Goal: Check status: Check status

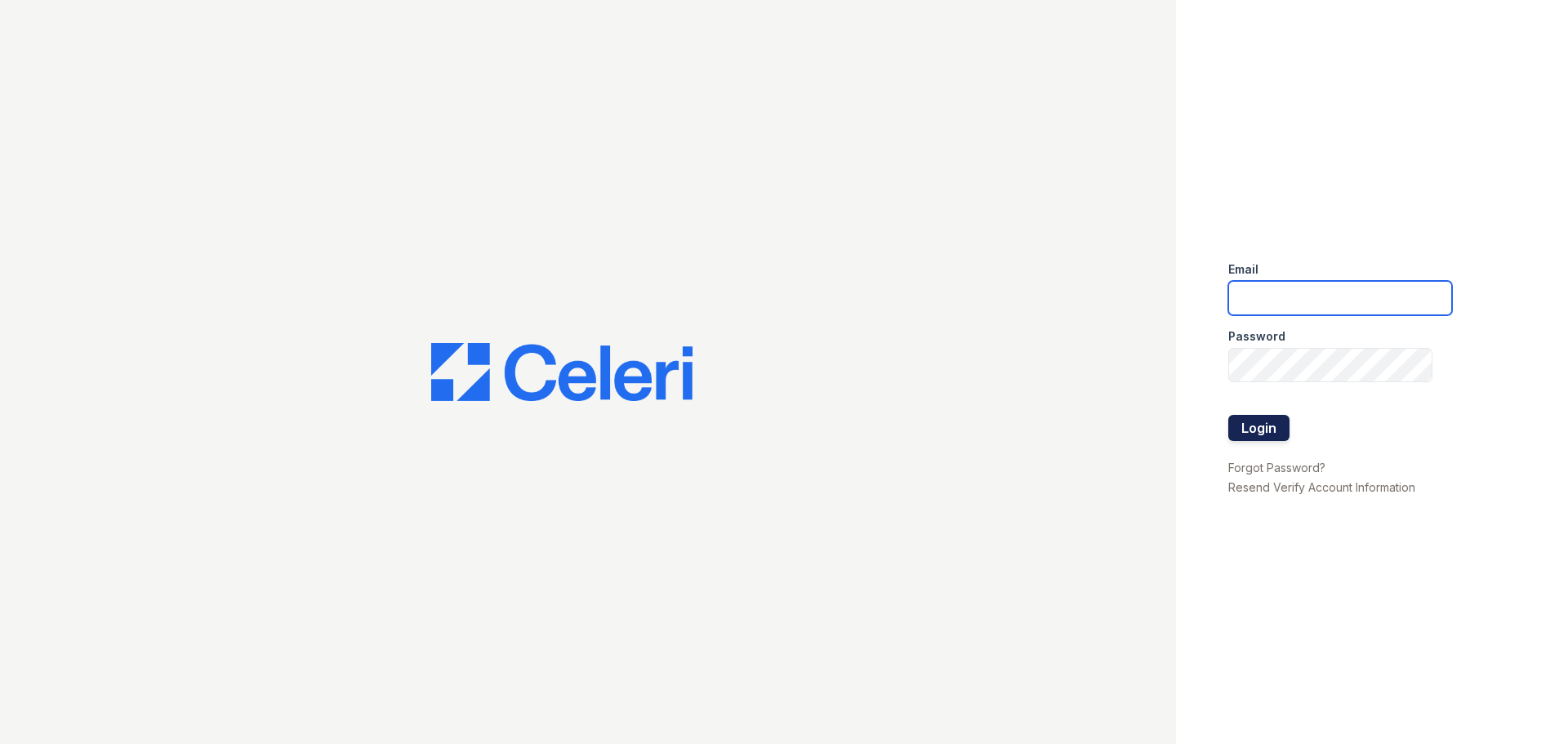
type input "esperanzakh.leasing@sgpropertymgmt.com"
click at [1255, 428] on button "Login" at bounding box center [1259, 428] width 61 height 26
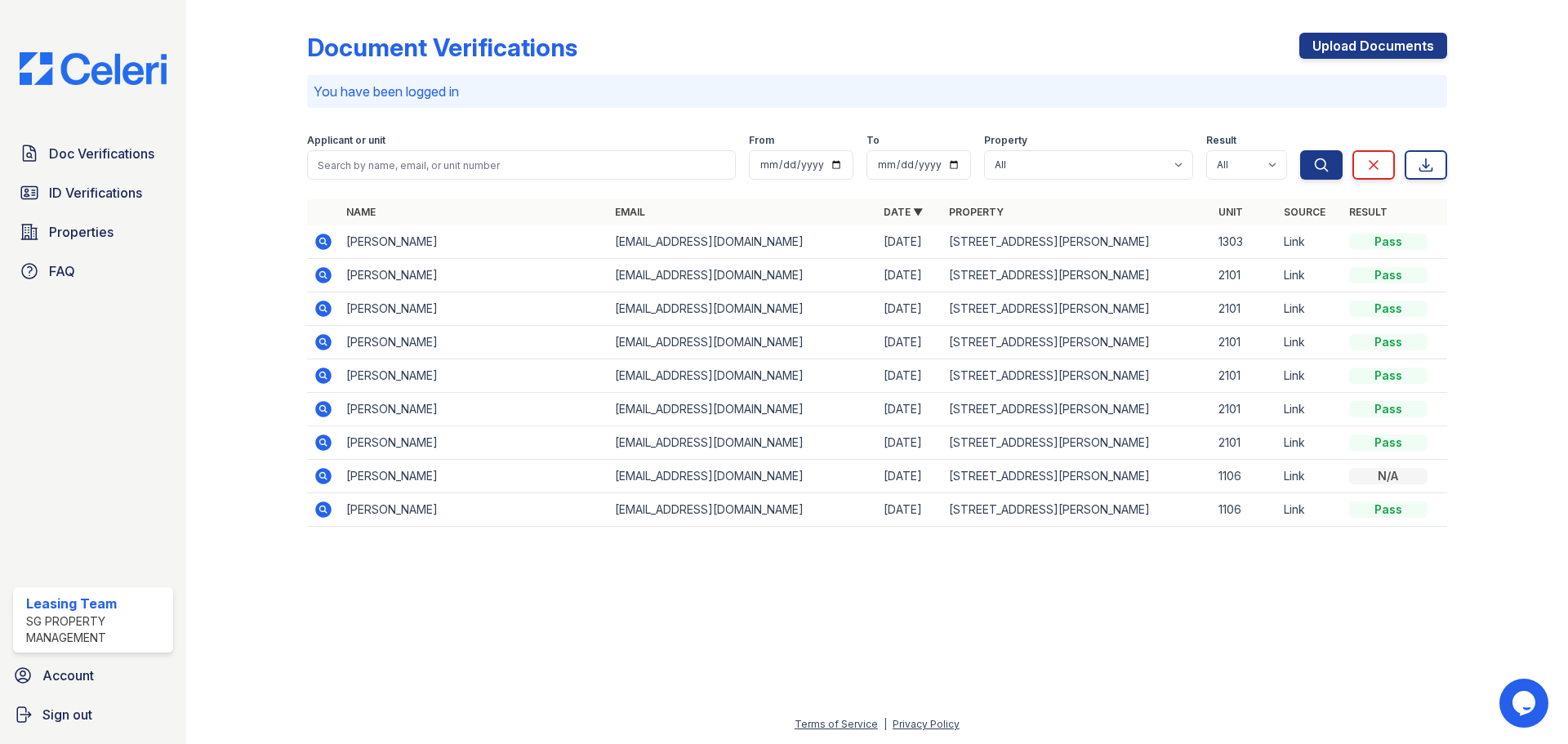
click at [317, 241] on icon at bounding box center [324, 242] width 17 height 17
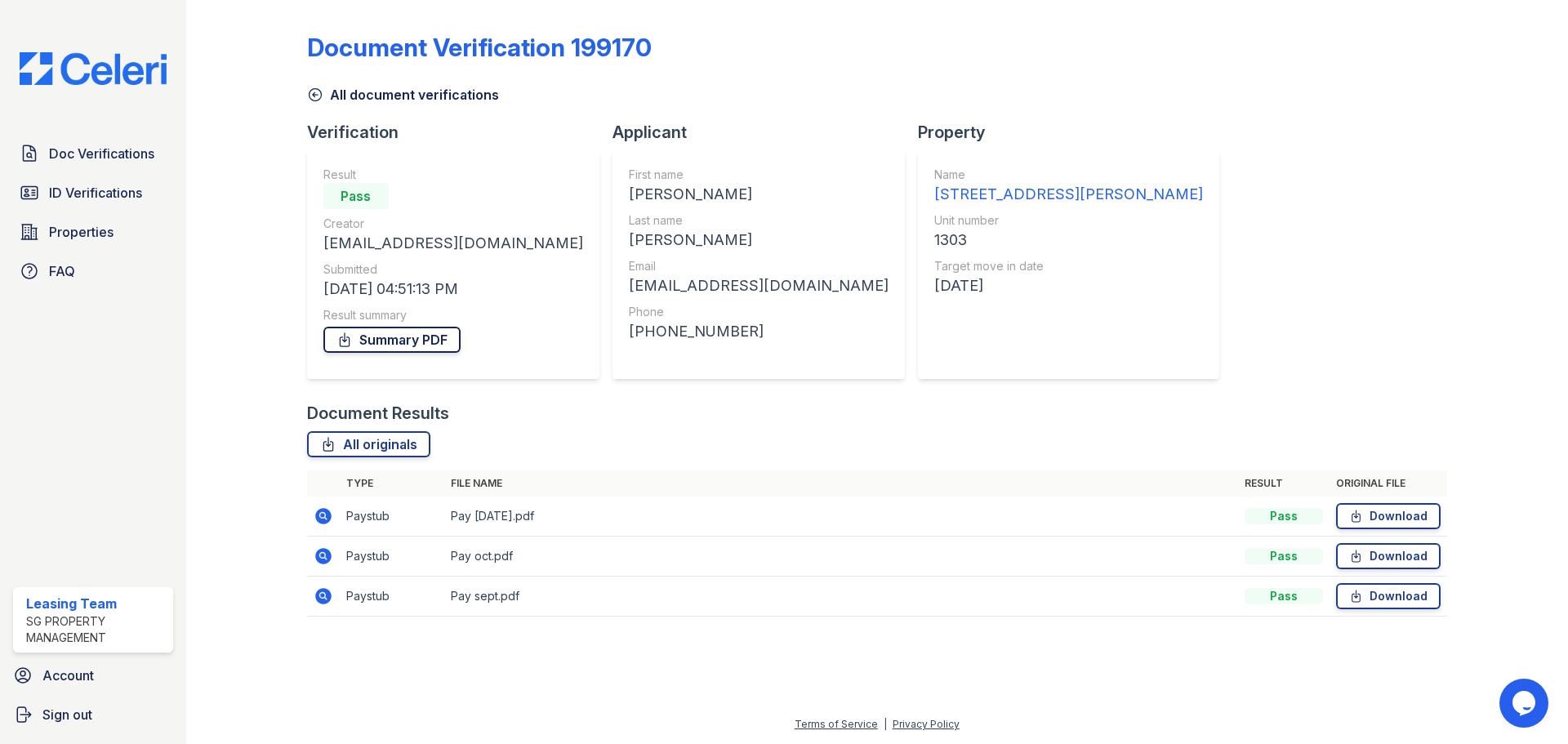
click at [409, 343] on link "Summary PDF" at bounding box center [391, 340] width 137 height 26
click at [322, 513] on icon at bounding box center [323, 516] width 20 height 20
click at [321, 557] on icon at bounding box center [322, 555] width 4 height 4
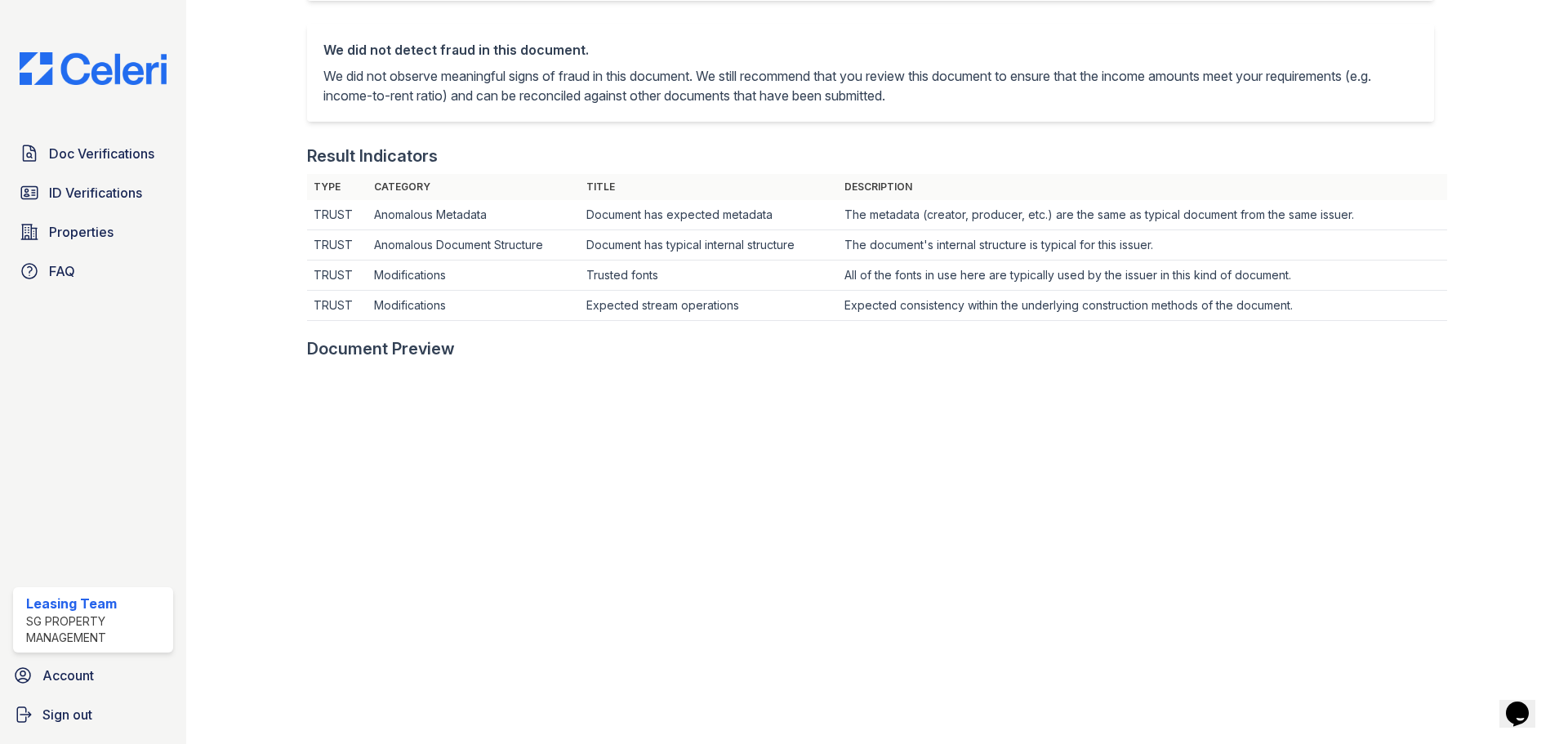
scroll to position [736, 0]
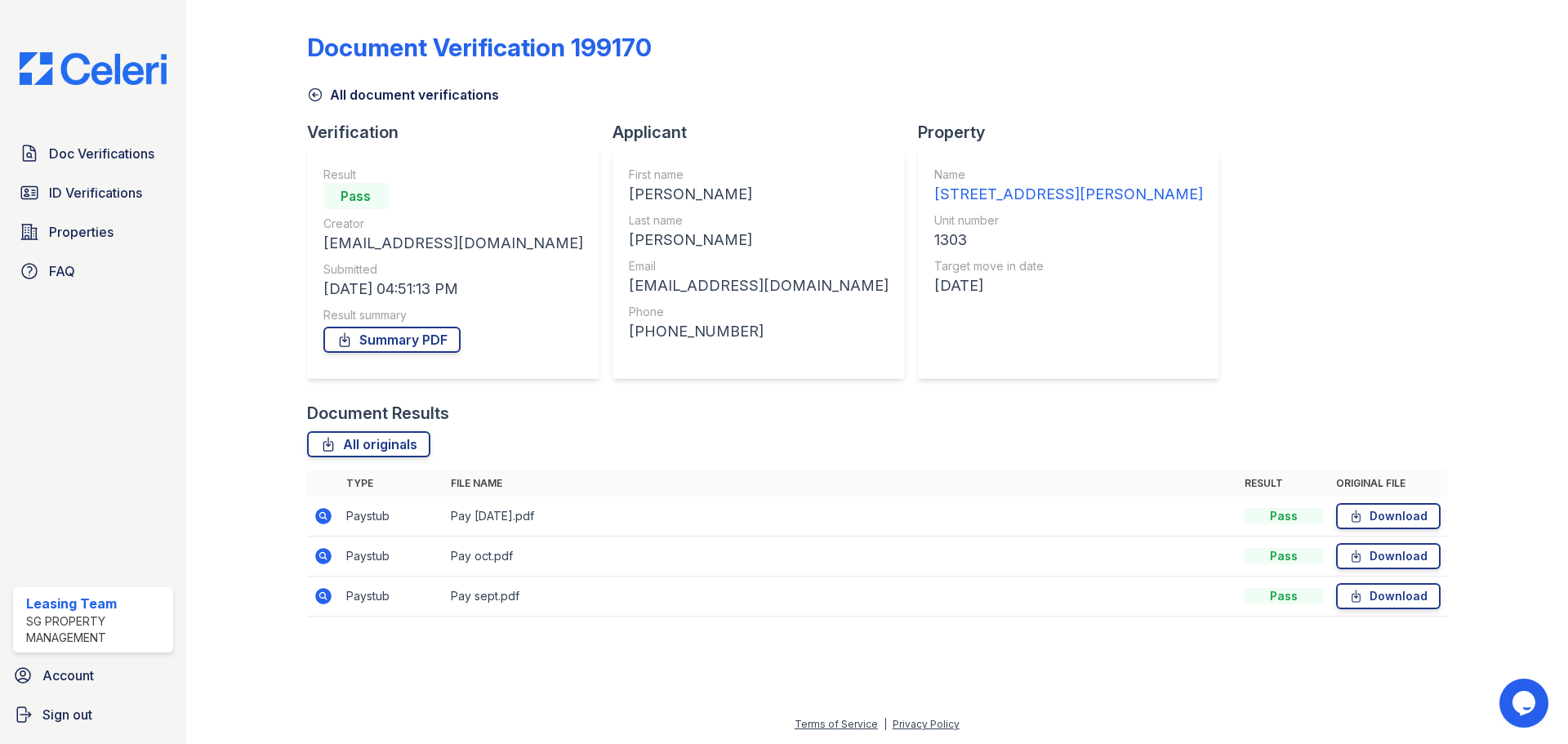
click at [325, 597] on icon at bounding box center [323, 596] width 20 height 20
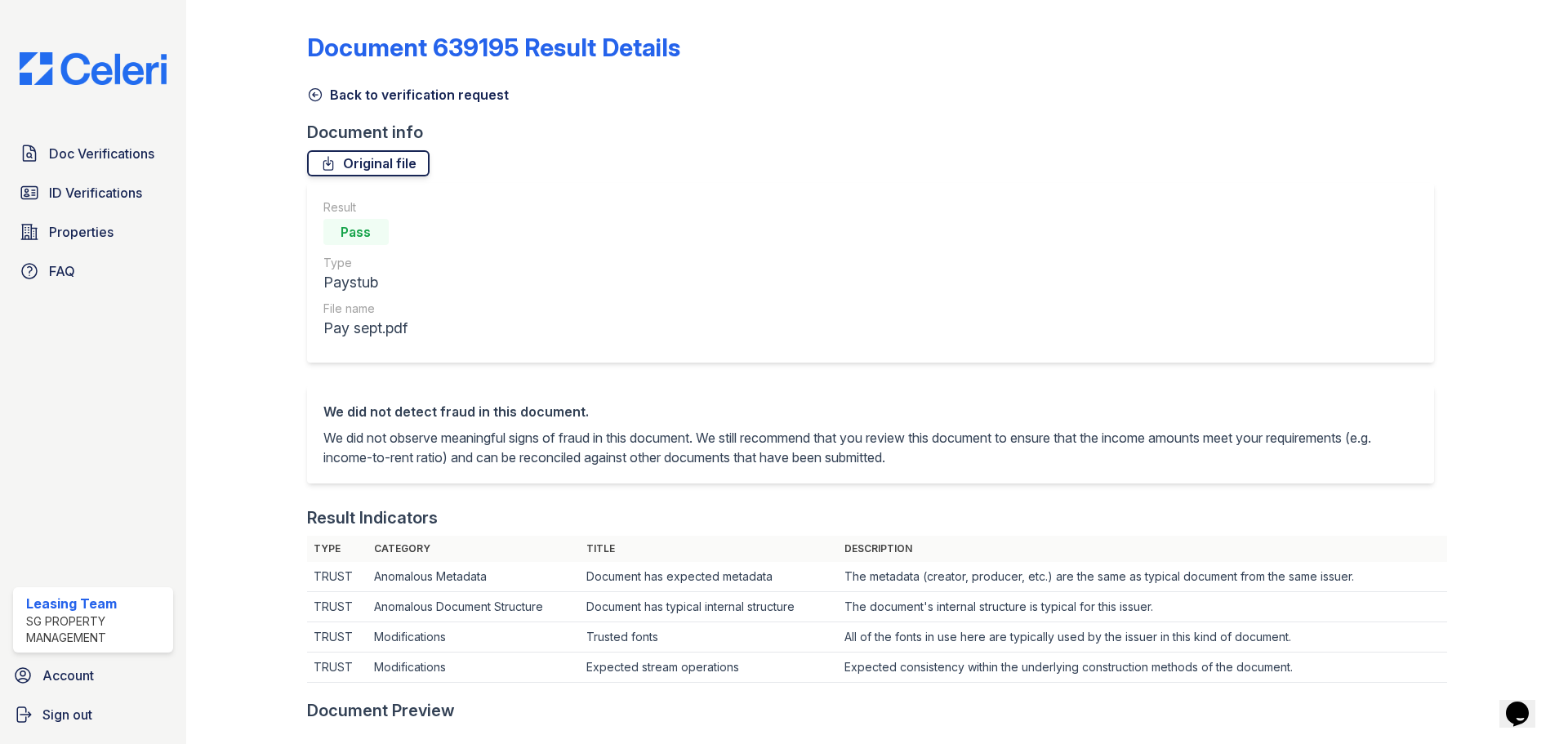
click at [398, 163] on link "Original file" at bounding box center [369, 163] width 123 height 26
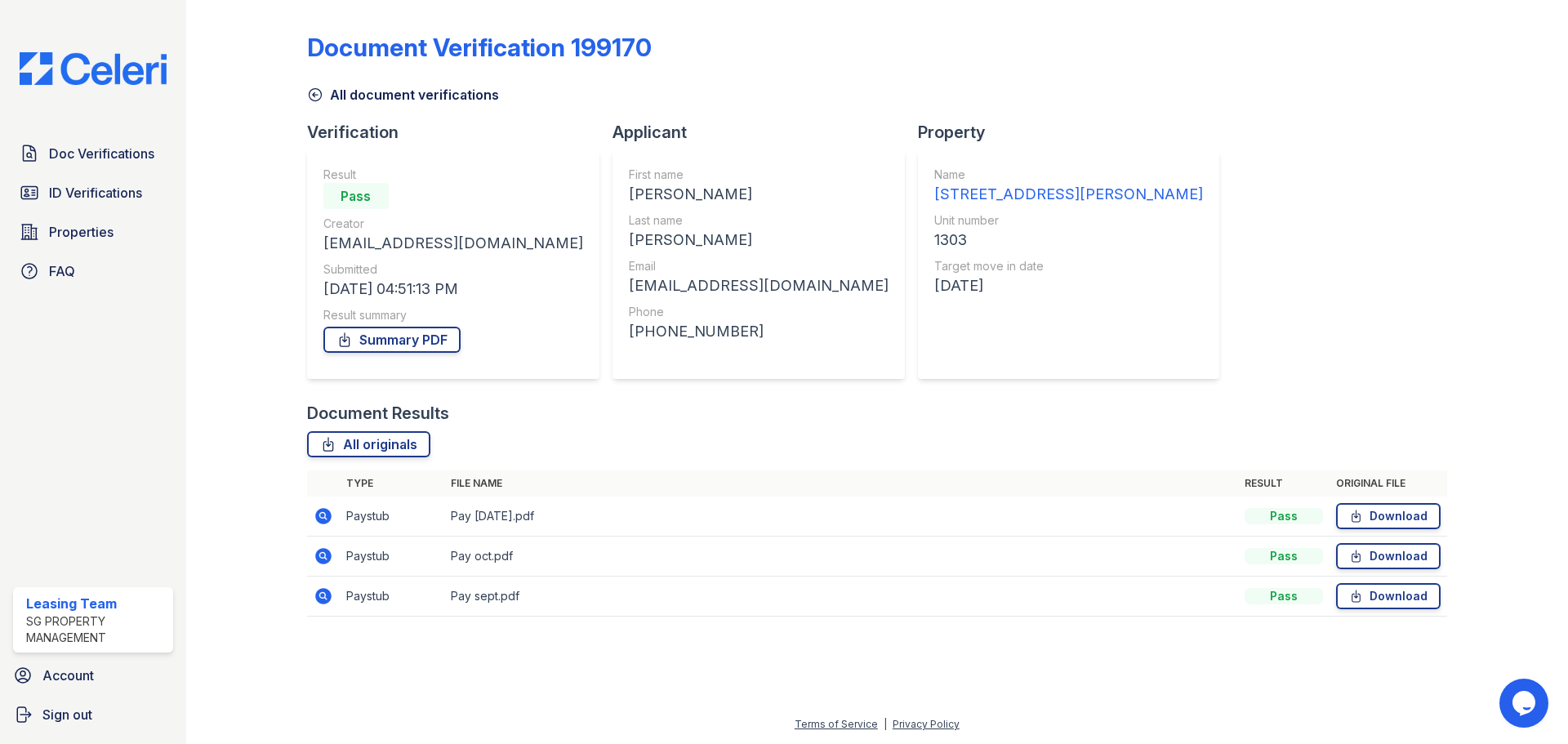
click at [323, 594] on icon at bounding box center [322, 595] width 4 height 4
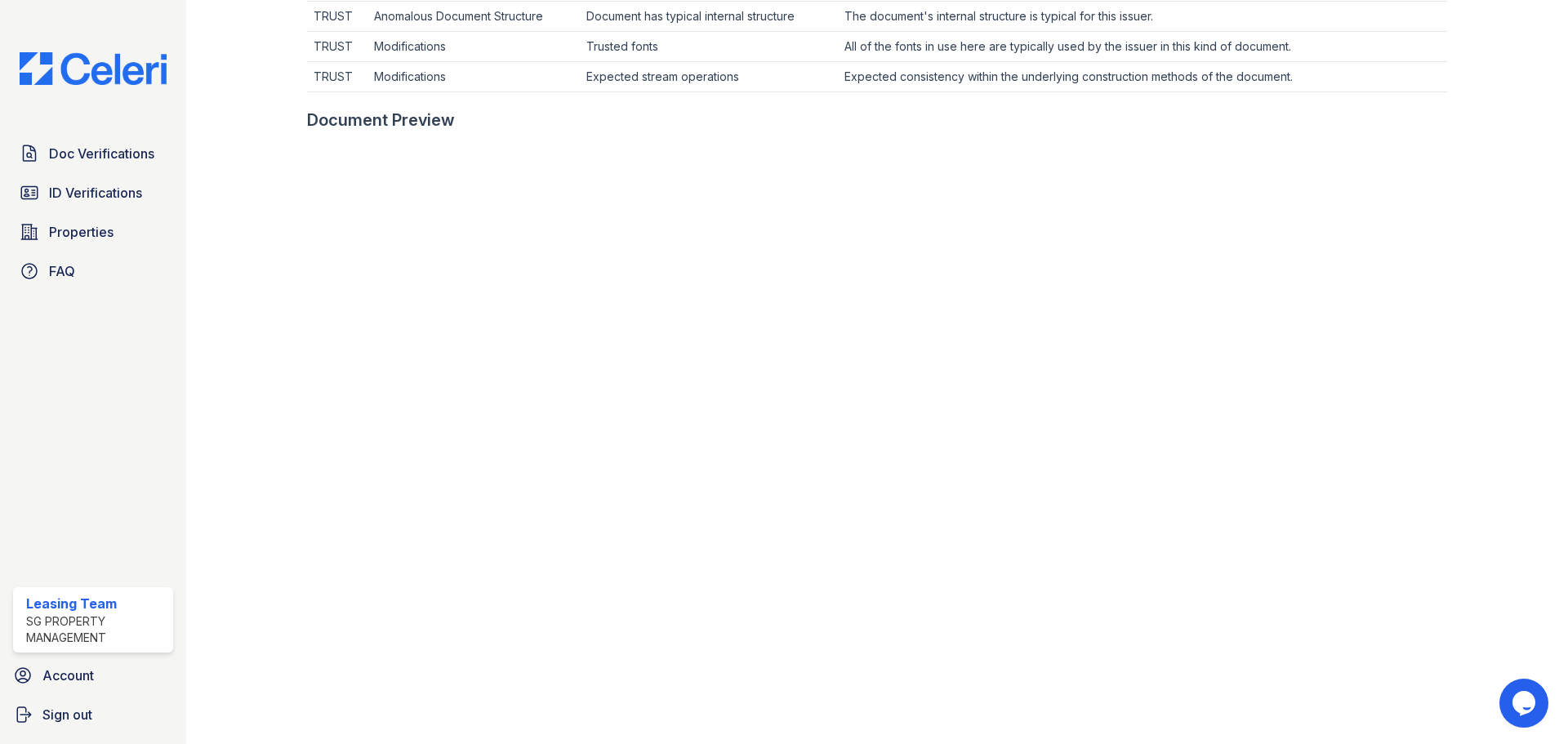
scroll to position [539, 0]
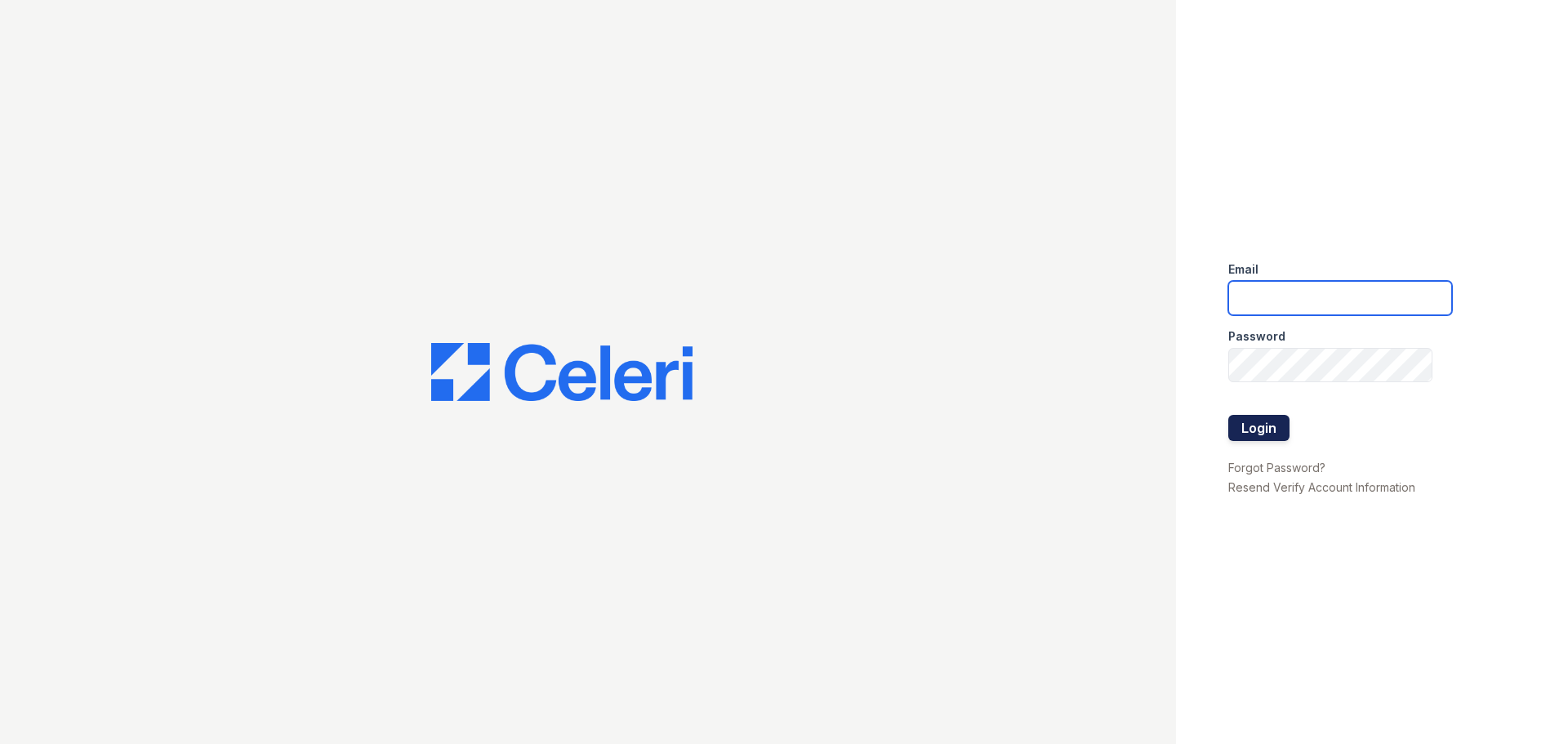
type input "esperanzakh.leasing@sgpropertymgmt.com"
click at [1256, 431] on button "Login" at bounding box center [1259, 428] width 61 height 26
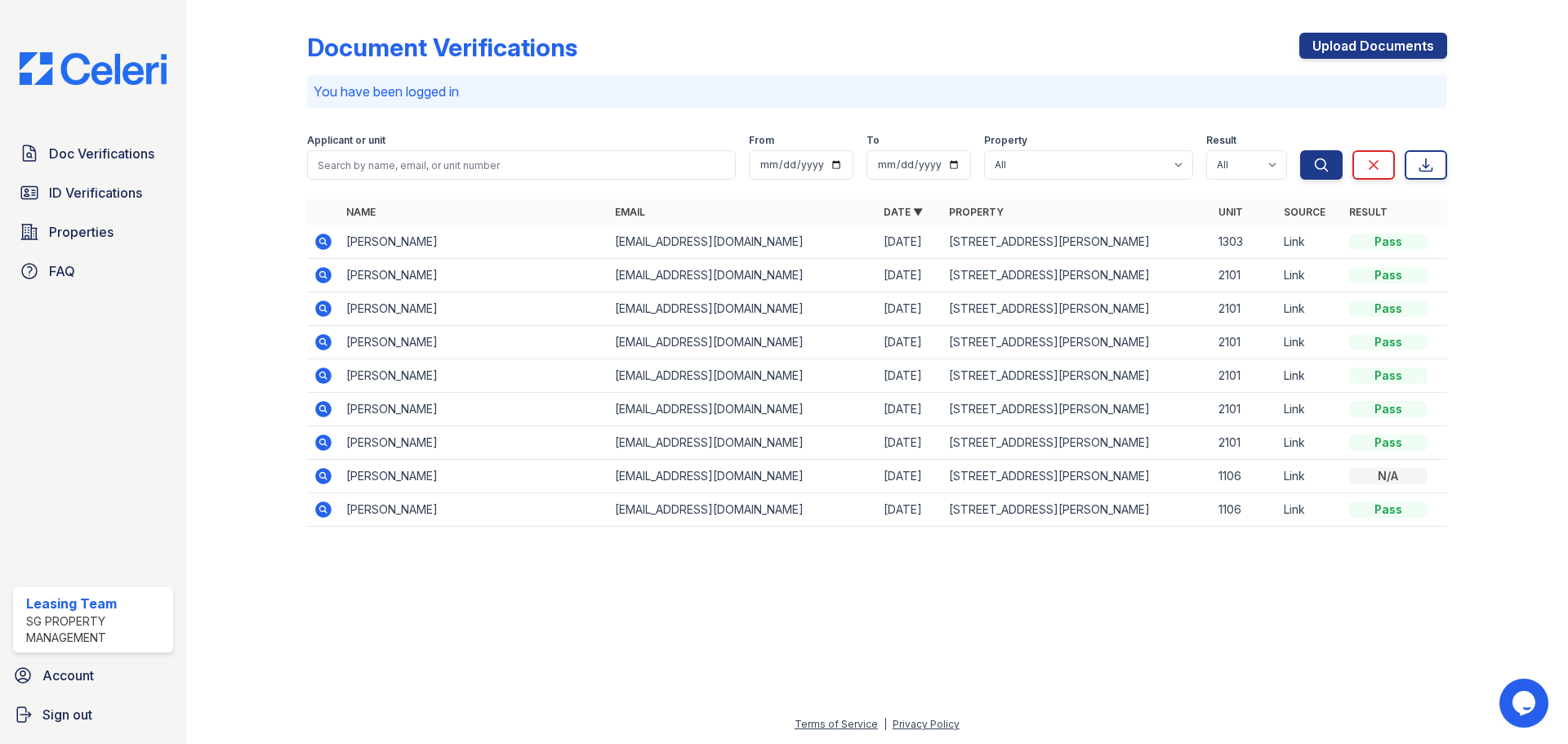
click at [321, 243] on icon at bounding box center [323, 241] width 20 height 20
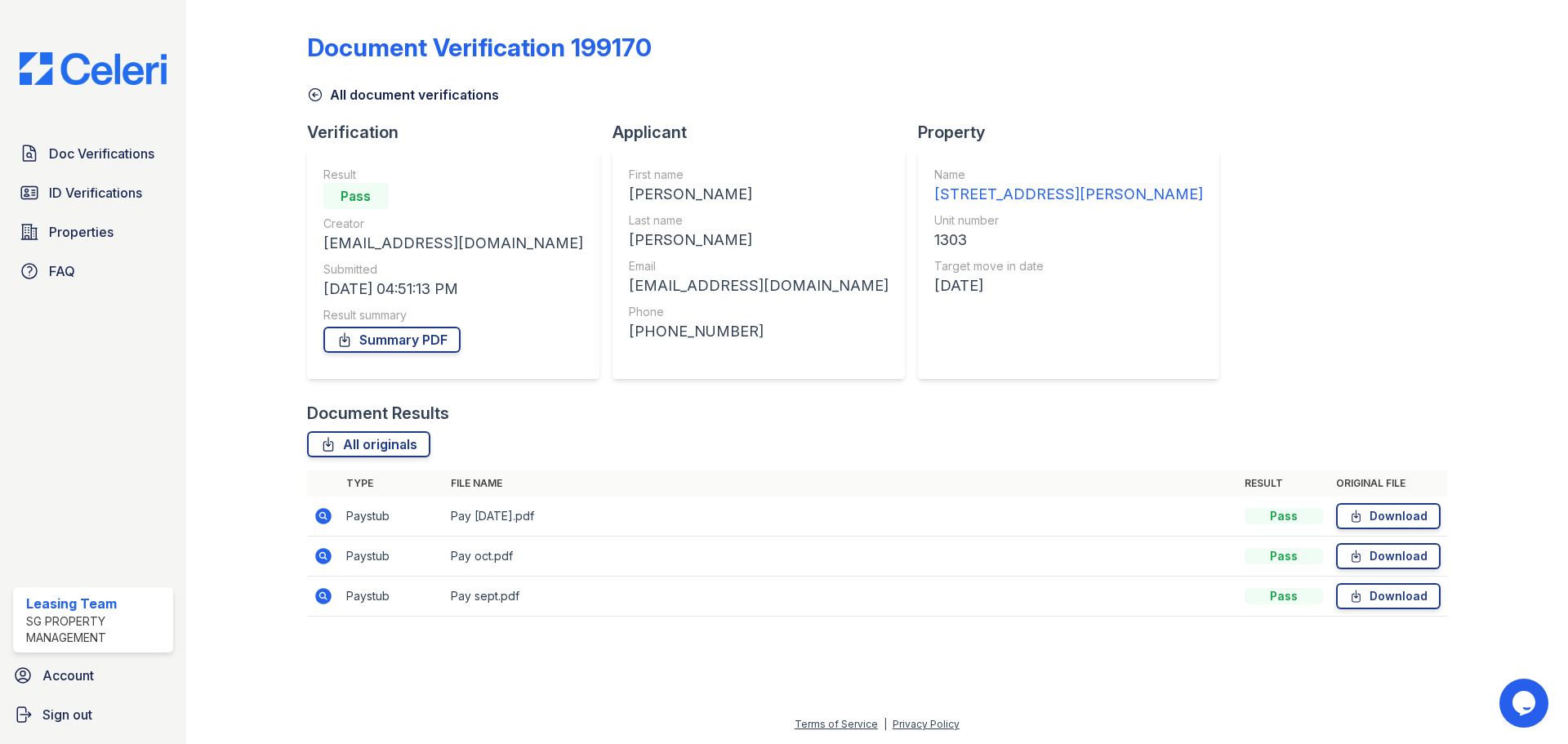
click at [317, 518] on icon at bounding box center [324, 517] width 17 height 17
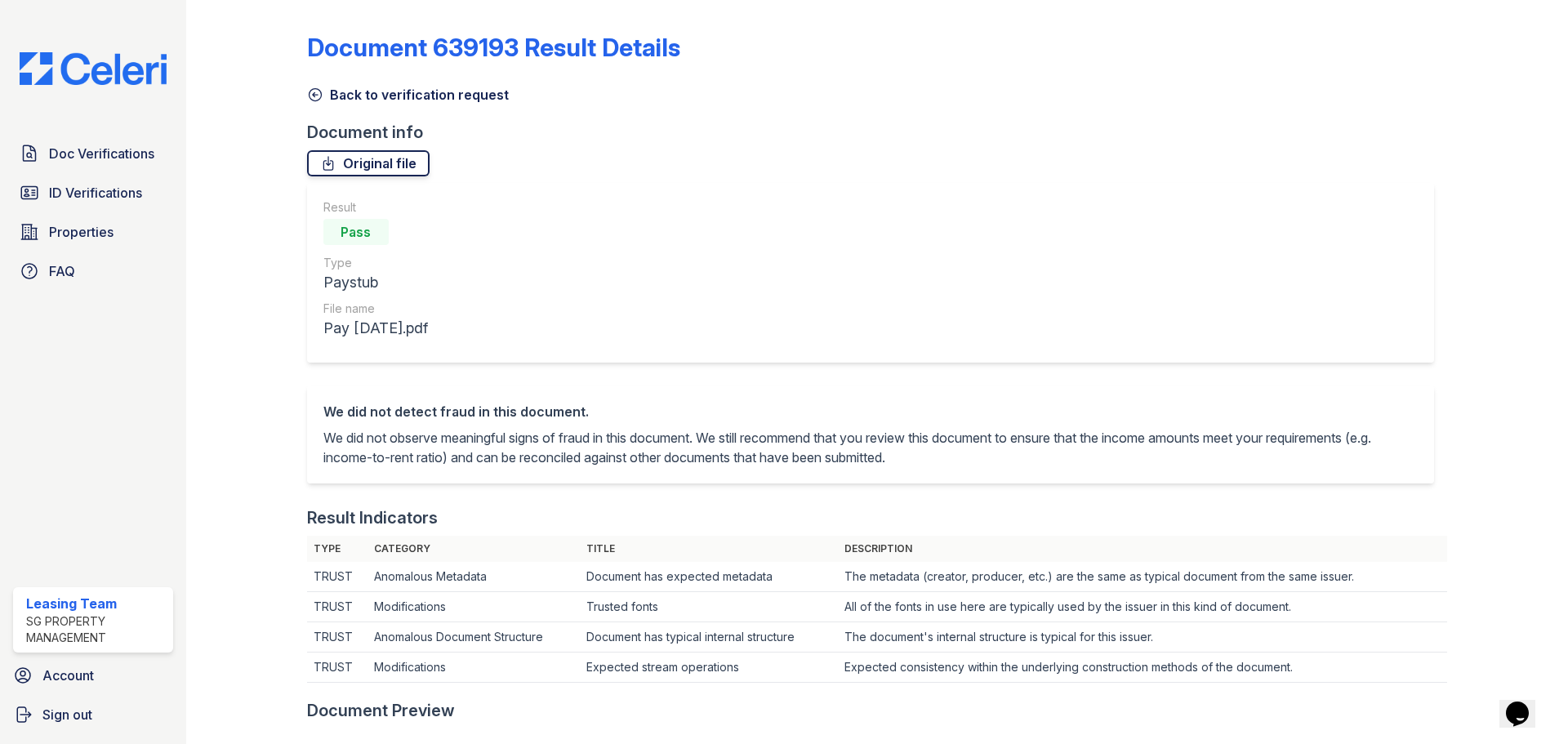
click at [365, 169] on link "Original file" at bounding box center [369, 163] width 123 height 26
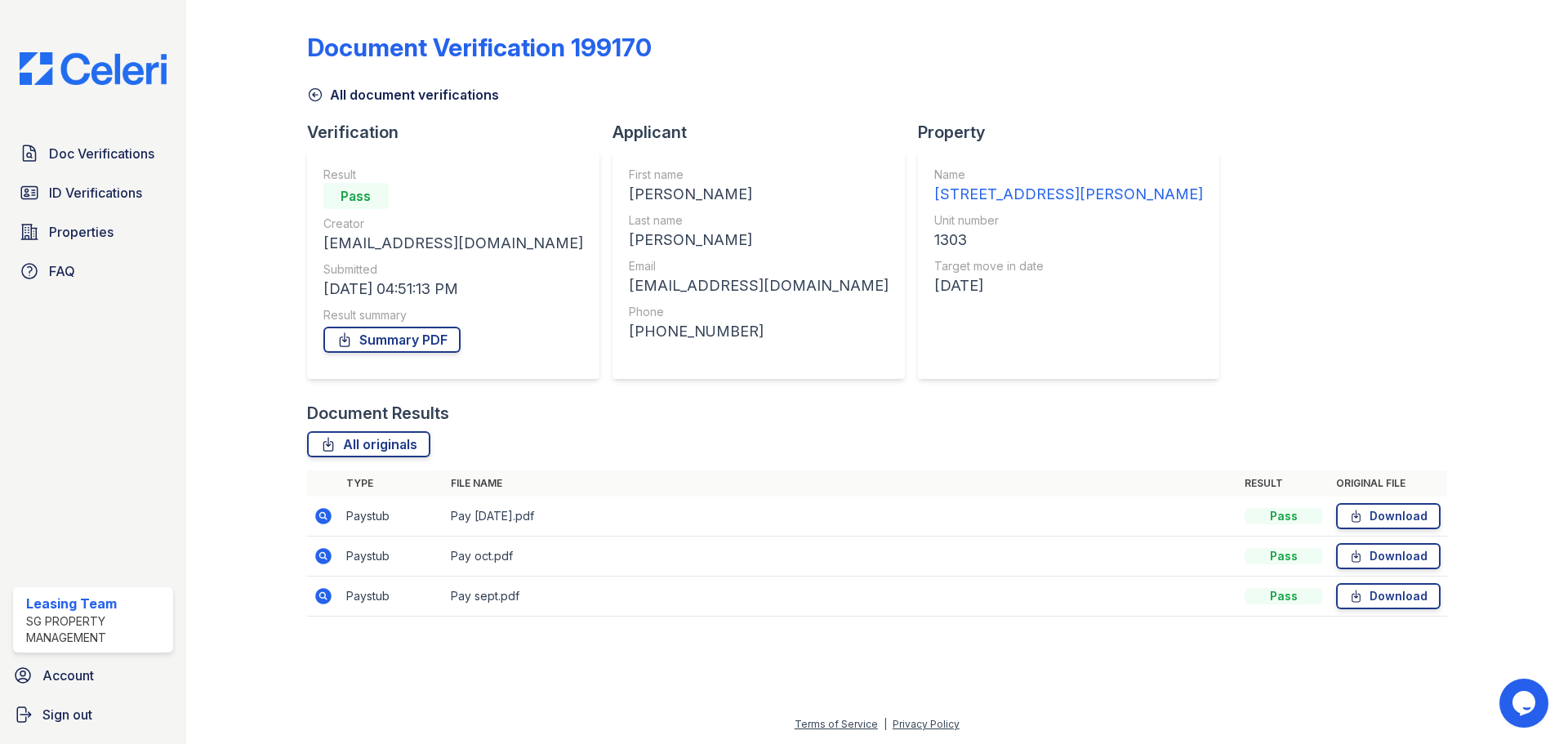
click at [321, 553] on icon at bounding box center [323, 556] width 20 height 20
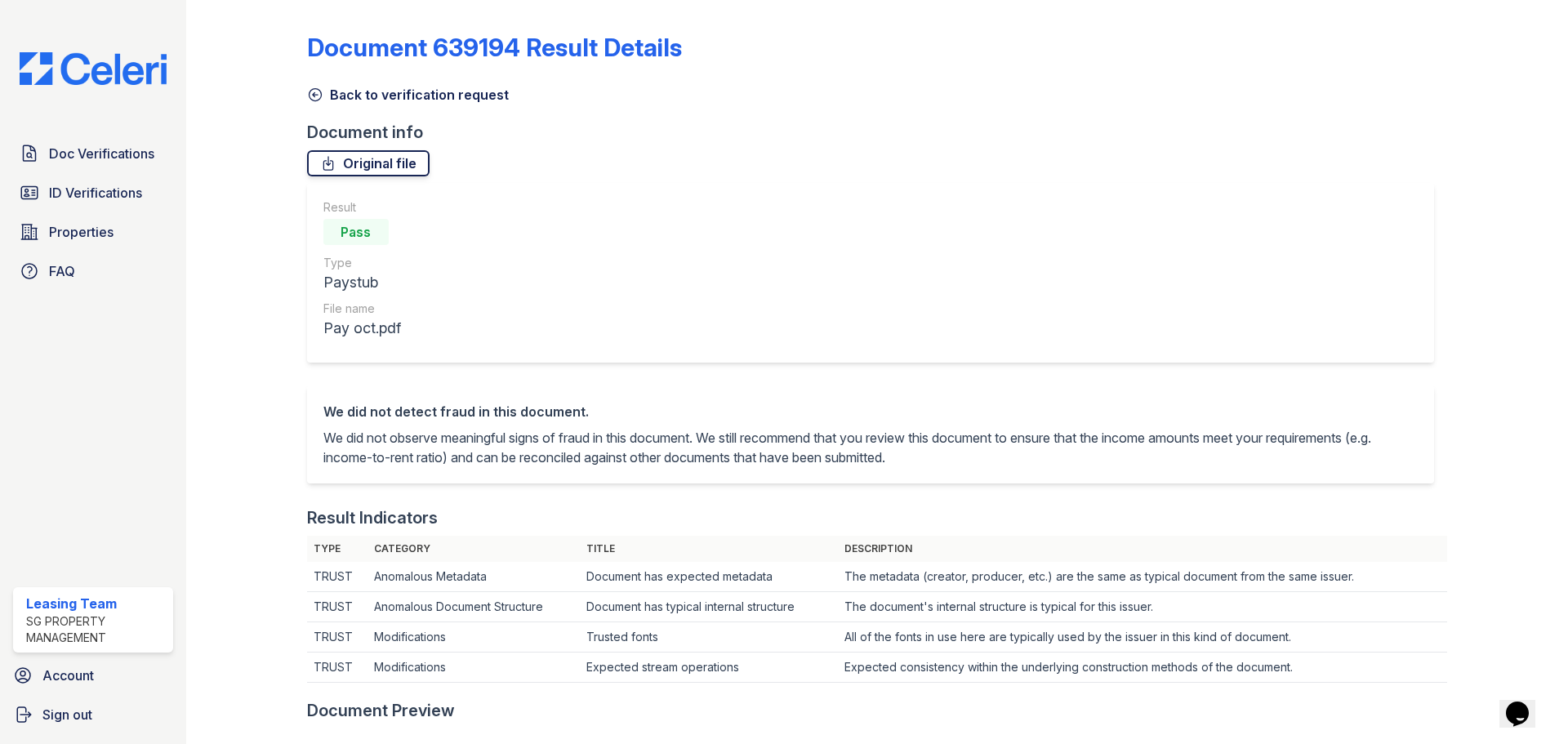
click at [395, 172] on link "Original file" at bounding box center [369, 163] width 123 height 26
click at [112, 184] on span "ID Verifications" at bounding box center [96, 193] width 93 height 20
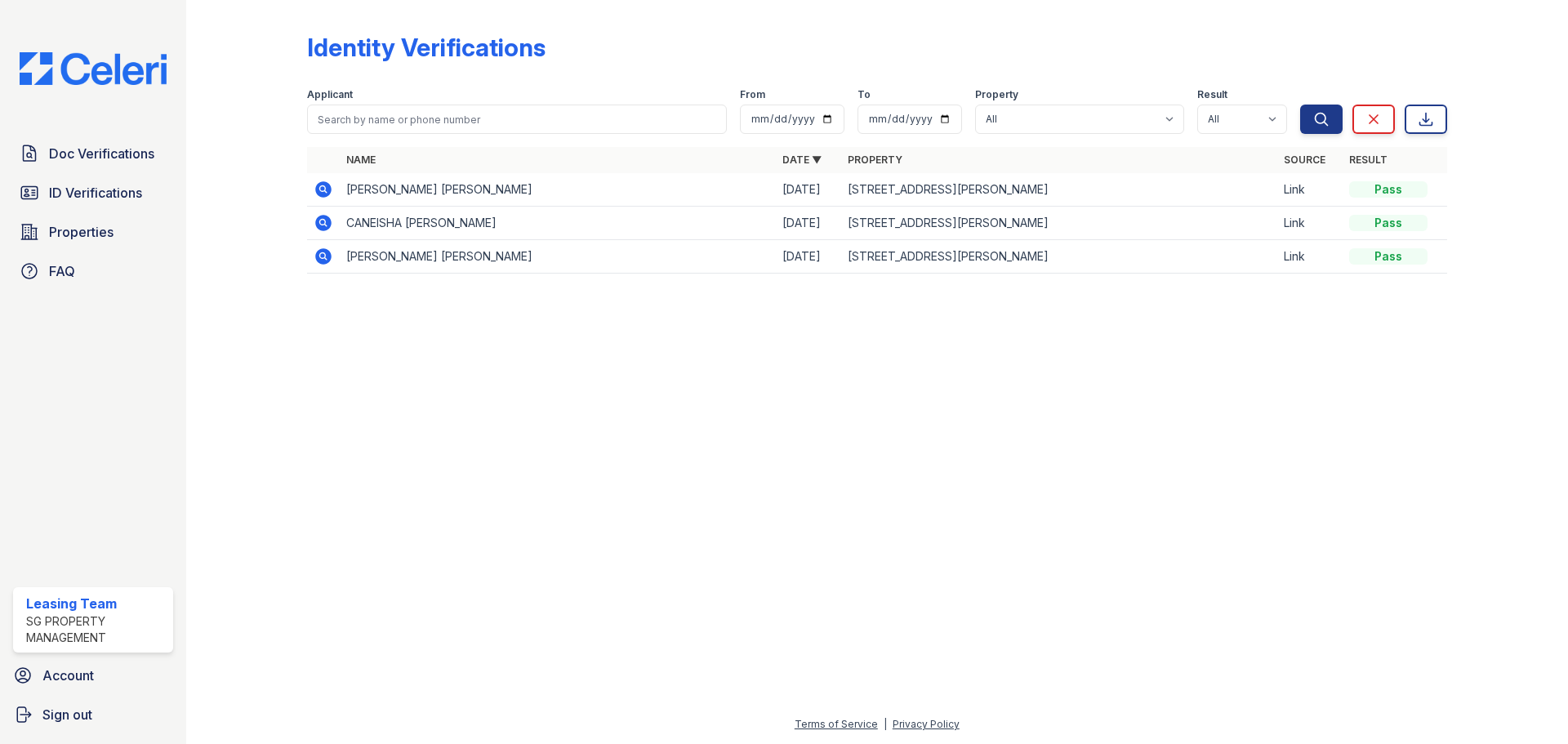
click at [324, 190] on icon at bounding box center [322, 188] width 4 height 4
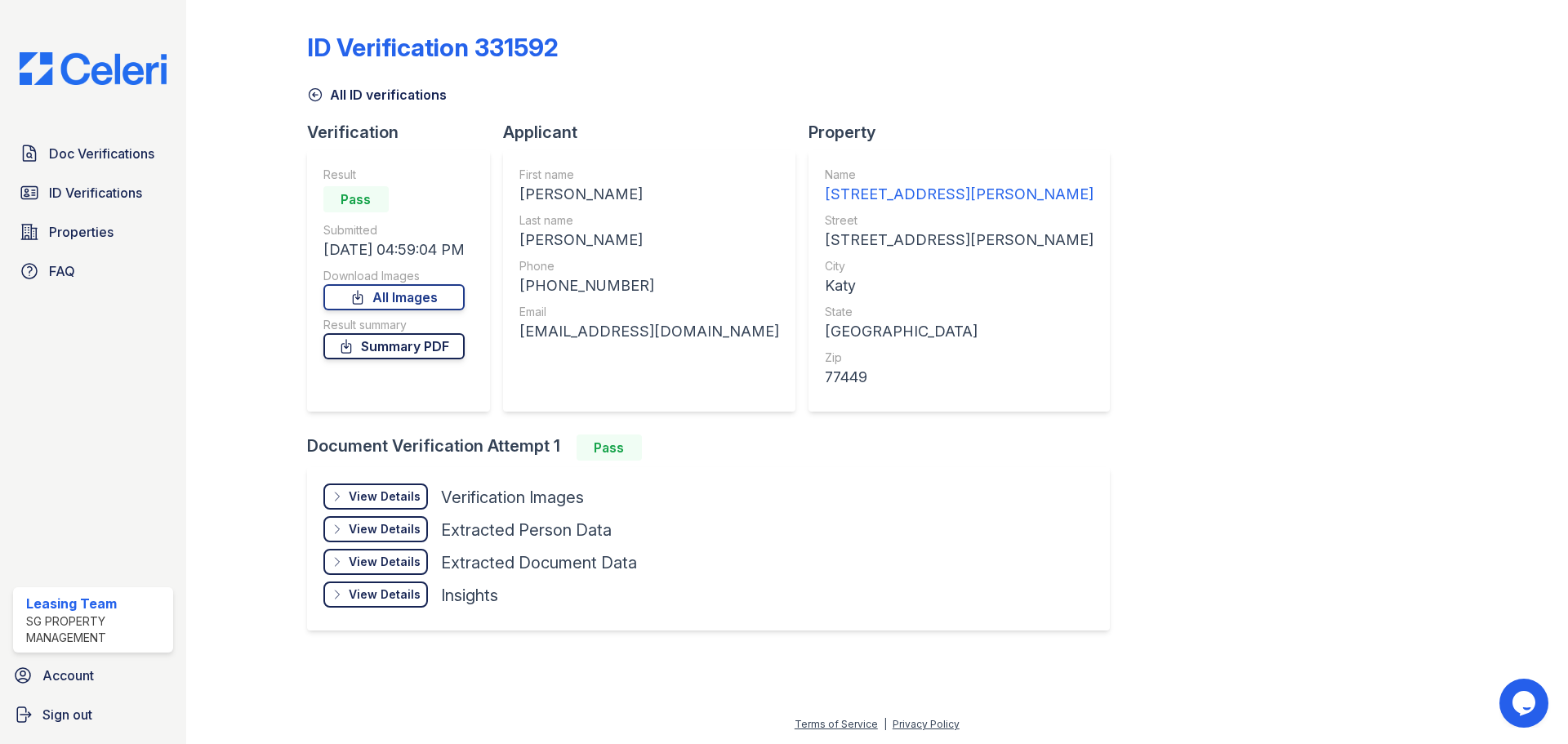
click at [420, 340] on link "Summary PDF" at bounding box center [394, 346] width 141 height 26
